Goal: Information Seeking & Learning: Learn about a topic

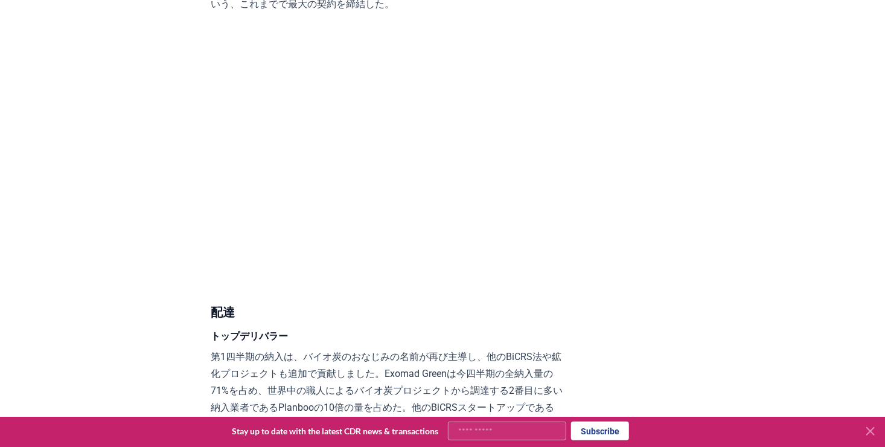
scroll to position [4890, 0]
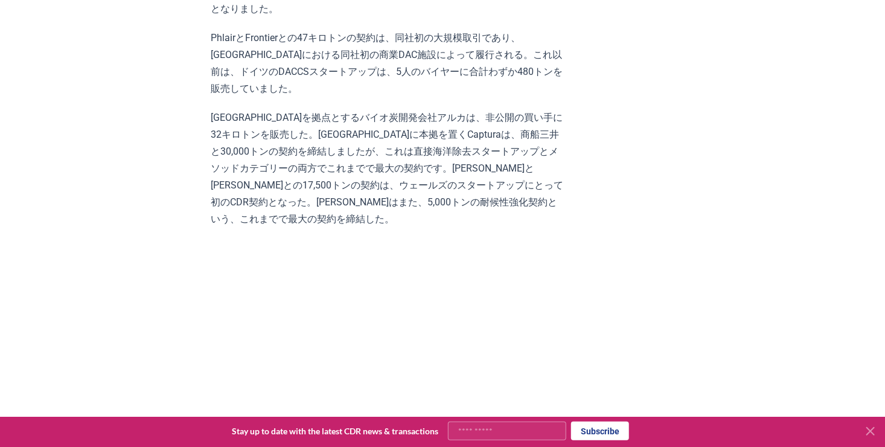
scroll to position [4588, 0]
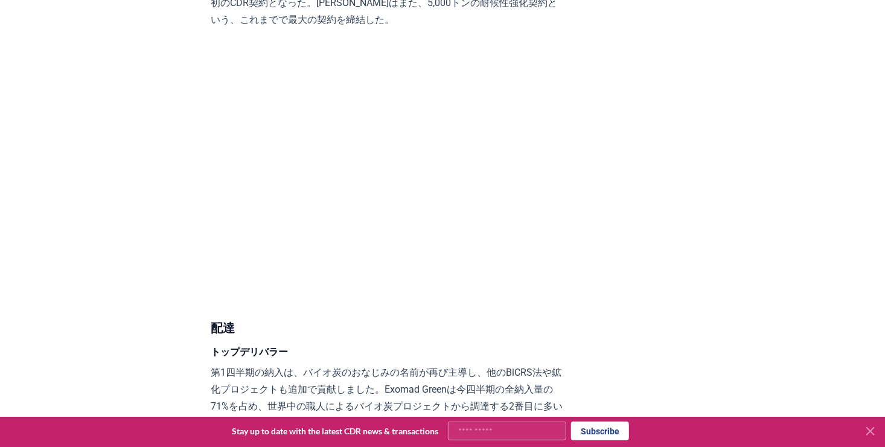
scroll to position [4890, 0]
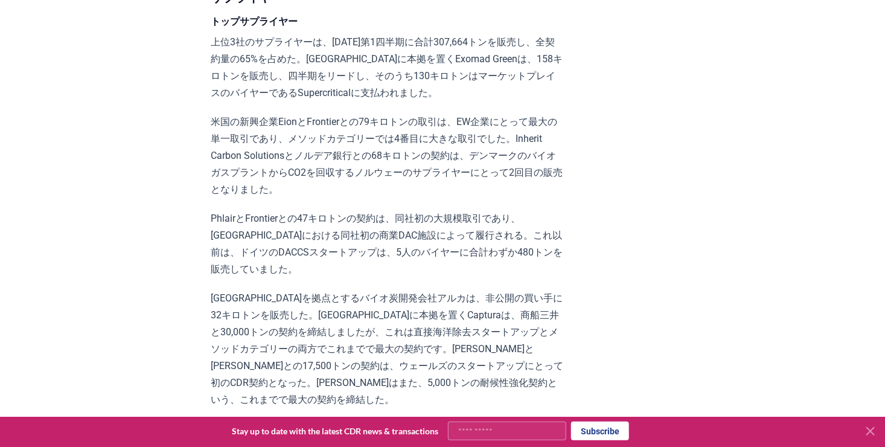
scroll to position [4407, 0]
